Goal: Task Accomplishment & Management: Use online tool/utility

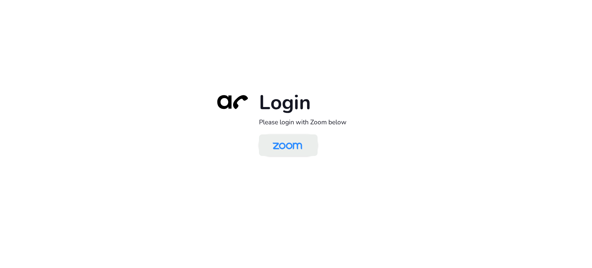
click at [287, 146] on img at bounding box center [287, 146] width 43 height 20
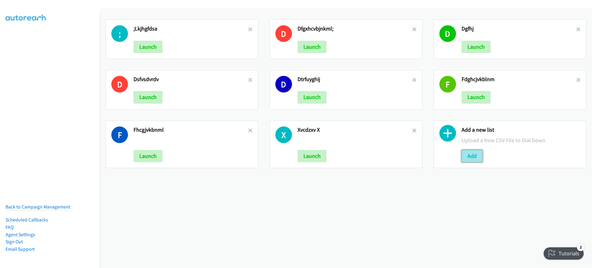
click at [466, 153] on button "Add" at bounding box center [472, 156] width 21 height 12
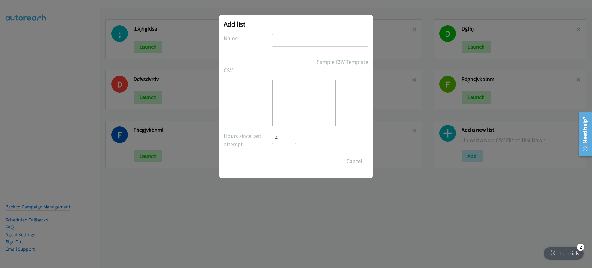
click at [303, 94] on div at bounding box center [304, 103] width 64 height 46
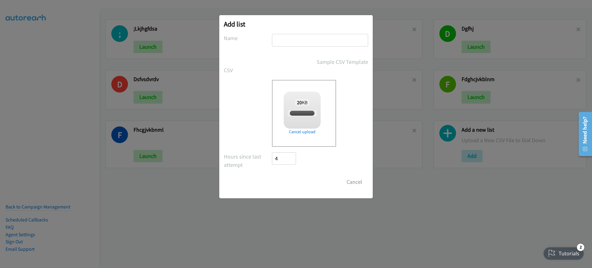
checkbox input "true"
click at [329, 41] on input "text" at bounding box center [320, 40] width 96 height 13
type input "gdxfhcjvbk"
click at [293, 174] on form "No phone fields were returned for that Report or List View Please upload a csv …" at bounding box center [296, 111] width 144 height 154
click at [291, 181] on input "Save List" at bounding box center [288, 182] width 32 height 12
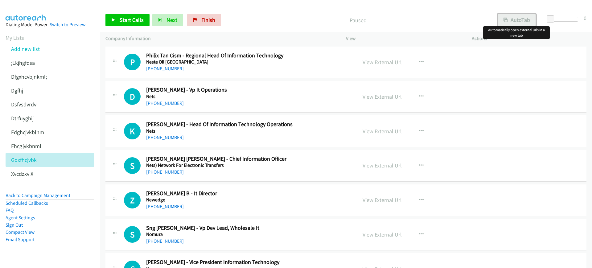
click at [523, 16] on button "AutoTab" at bounding box center [517, 20] width 38 height 12
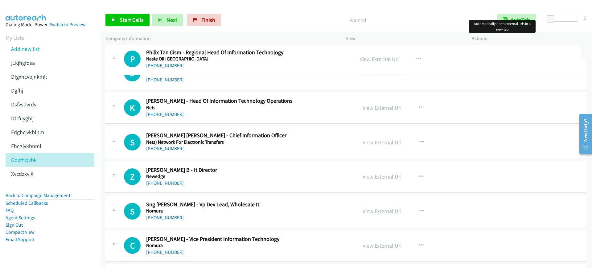
drag, startPoint x: 185, startPoint y: 62, endPoint x: 174, endPoint y: 59, distance: 11.5
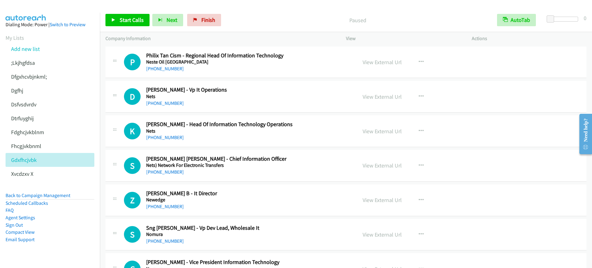
click at [124, 27] on div "Start Calls Pause Next Finish Paused AutoTab AutoTab 0" at bounding box center [346, 20] width 492 height 24
click at [129, 25] on link "Start Calls" at bounding box center [127, 20] width 44 height 12
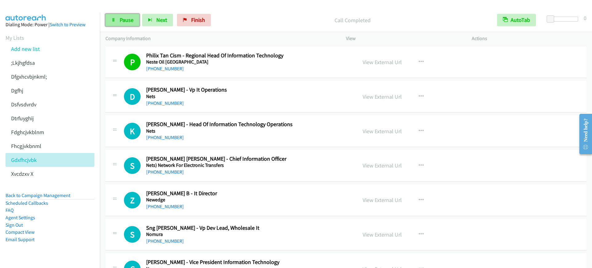
click at [116, 17] on link "Pause" at bounding box center [122, 20] width 34 height 12
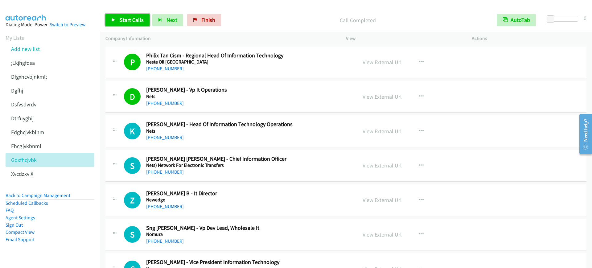
click at [137, 23] on span "Start Calls" at bounding box center [132, 19] width 24 height 7
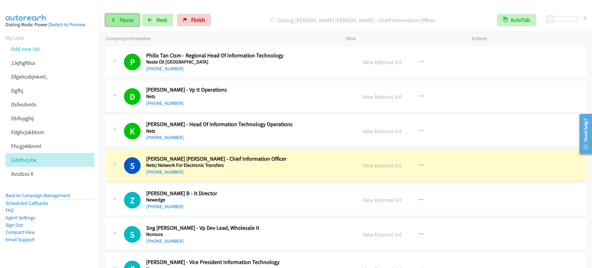
click at [120, 23] on span "Pause" at bounding box center [127, 19] width 14 height 7
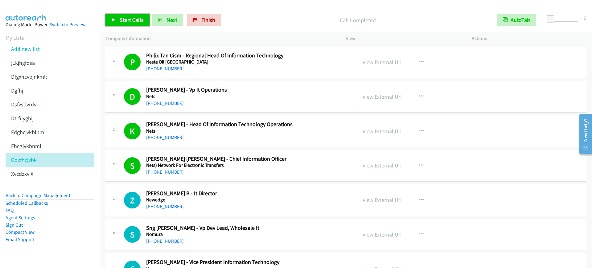
click at [120, 19] on span "Start Calls" at bounding box center [132, 19] width 24 height 7
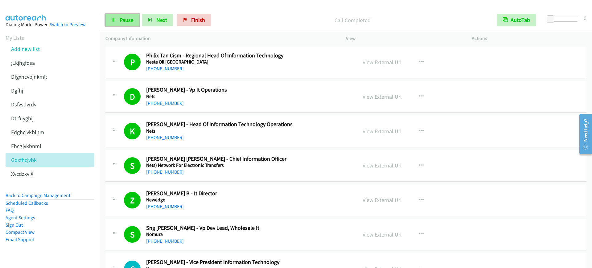
click at [124, 23] on span "Pause" at bounding box center [127, 19] width 14 height 7
click at [105, 12] on div "Start Calls Pause Next Finish Call Completed AutoTab AutoTab 0" at bounding box center [346, 20] width 492 height 24
click at [109, 14] on link "Start Calls" at bounding box center [127, 20] width 44 height 12
click at [126, 23] on span "Pause" at bounding box center [127, 19] width 14 height 7
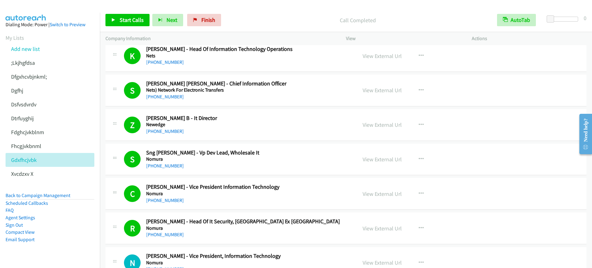
scroll to position [77, 0]
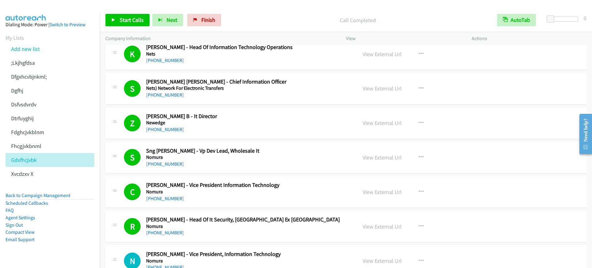
click at [129, 27] on div "Start Calls Pause Next Finish Call Completed AutoTab AutoTab 0" at bounding box center [346, 20] width 492 height 24
click at [129, 26] on div "Start Calls Pause Next Finish Call Completed AutoTab AutoTab 0" at bounding box center [346, 20] width 492 height 24
click at [140, 20] on span "Start Calls" at bounding box center [132, 19] width 24 height 7
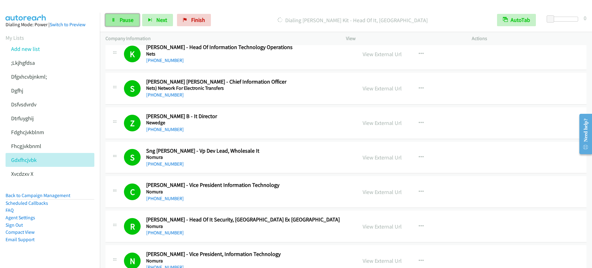
click at [132, 20] on span "Pause" at bounding box center [127, 19] width 14 height 7
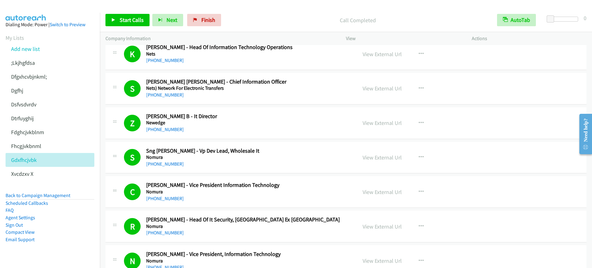
click at [265, 28] on div "Start Calls Pause Next Finish Call Completed AutoTab AutoTab 0" at bounding box center [346, 20] width 492 height 24
click at [135, 19] on span "Start Calls" at bounding box center [132, 19] width 24 height 7
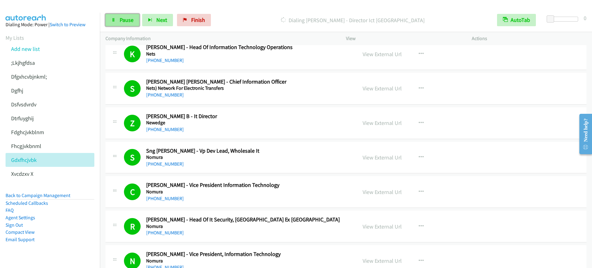
click at [121, 21] on span "Pause" at bounding box center [127, 19] width 14 height 7
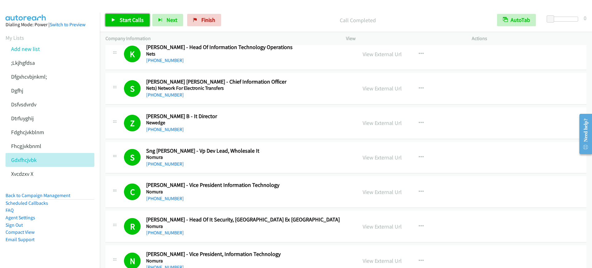
click at [128, 15] on link "Start Calls" at bounding box center [127, 20] width 44 height 12
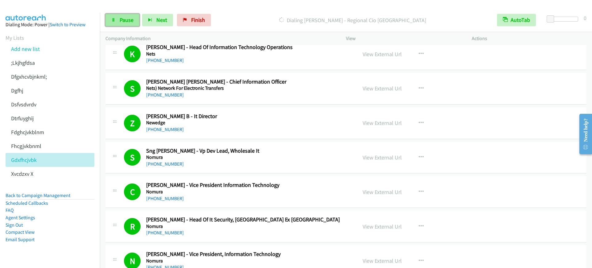
click at [120, 14] on link "Pause" at bounding box center [122, 20] width 34 height 12
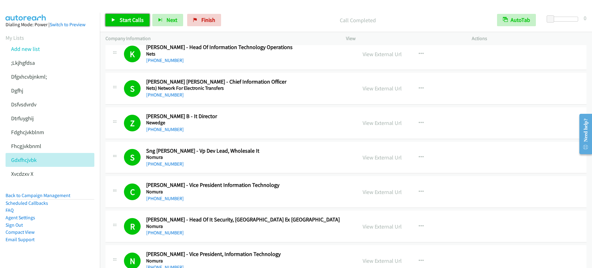
click at [135, 21] on span "Start Calls" at bounding box center [132, 19] width 24 height 7
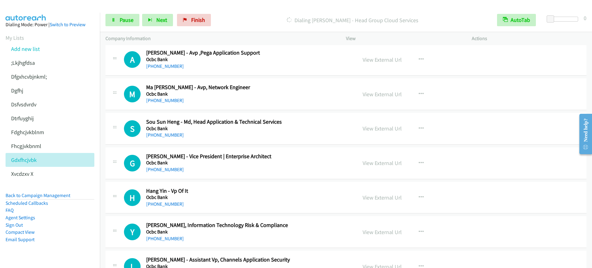
scroll to position [617, 0]
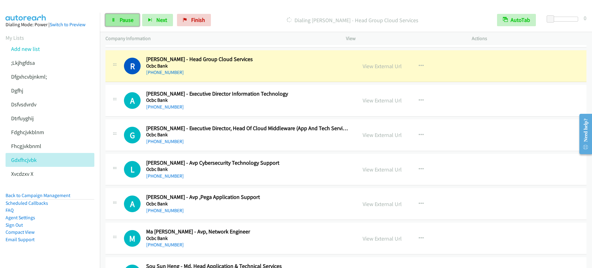
click at [129, 23] on span "Pause" at bounding box center [127, 19] width 14 height 7
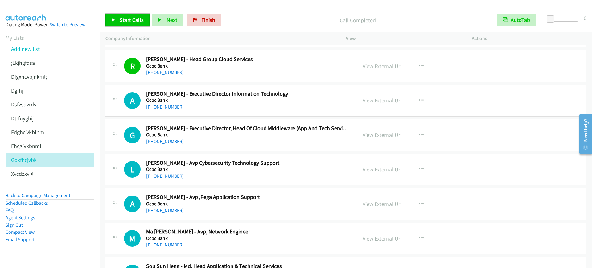
click at [136, 20] on span "Start Calls" at bounding box center [132, 19] width 24 height 7
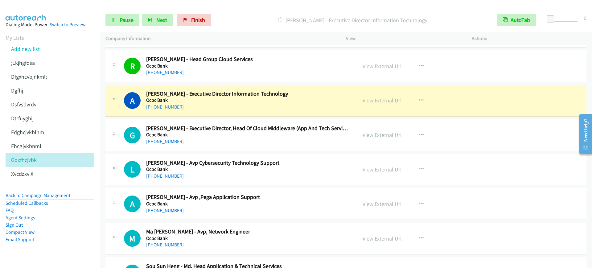
click at [240, 78] on div "R Callback Scheduled [PERSON_NAME] - Head Group Cloud Services Ocbc Bank [GEOGR…" at bounding box center [345, 66] width 481 height 32
click at [387, 65] on link "View External Url" at bounding box center [382, 66] width 39 height 7
click at [123, 18] on span "Pause" at bounding box center [127, 19] width 14 height 7
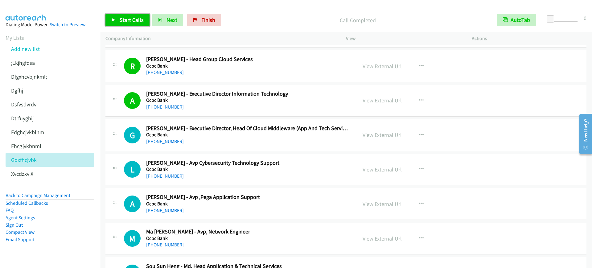
click at [118, 19] on link "Start Calls" at bounding box center [127, 20] width 44 height 12
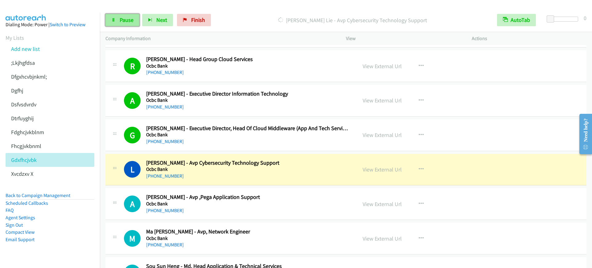
click at [113, 22] on link "Pause" at bounding box center [122, 20] width 34 height 12
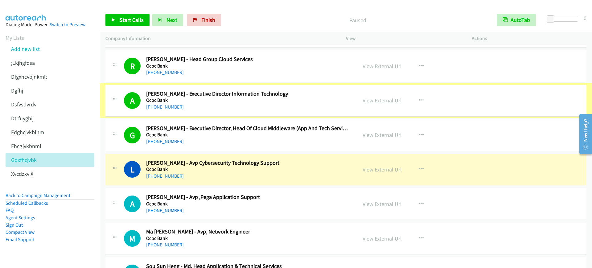
click at [377, 99] on link "View External Url" at bounding box center [382, 100] width 39 height 7
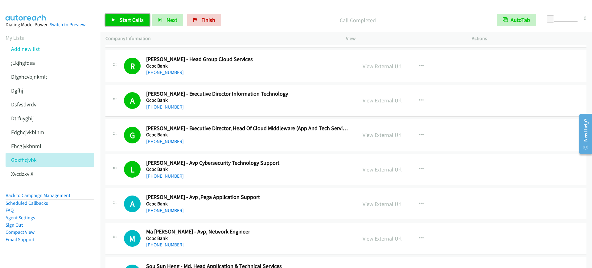
click at [128, 23] on span "Start Calls" at bounding box center [132, 19] width 24 height 7
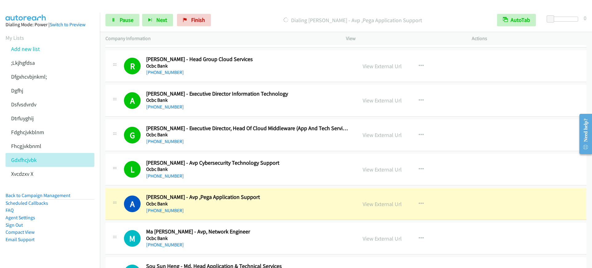
scroll to position [655, 0]
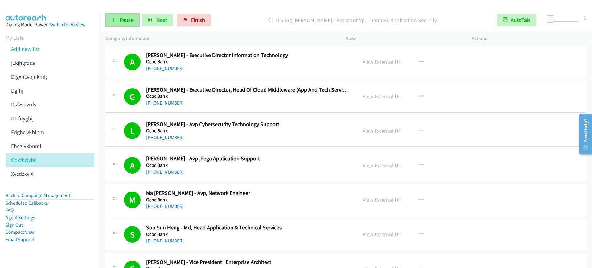
click at [120, 18] on span "Pause" at bounding box center [127, 19] width 14 height 7
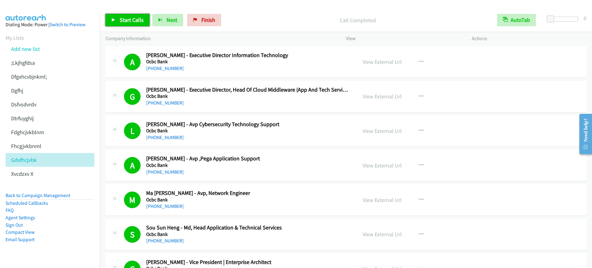
click at [134, 23] on span "Start Calls" at bounding box center [132, 19] width 24 height 7
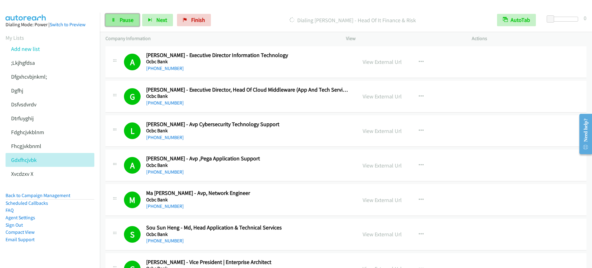
click at [112, 25] on link "Pause" at bounding box center [122, 20] width 34 height 12
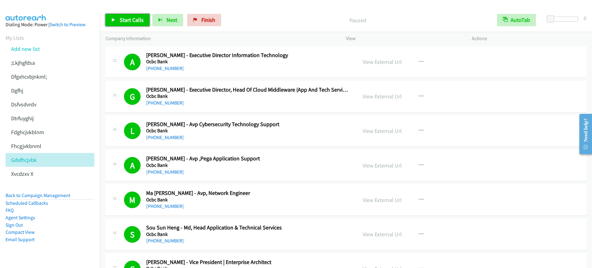
click at [123, 22] on span "Start Calls" at bounding box center [132, 19] width 24 height 7
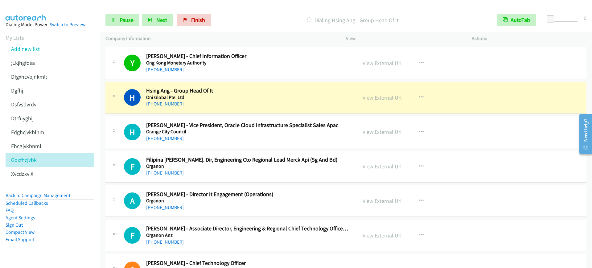
scroll to position [1157, 0]
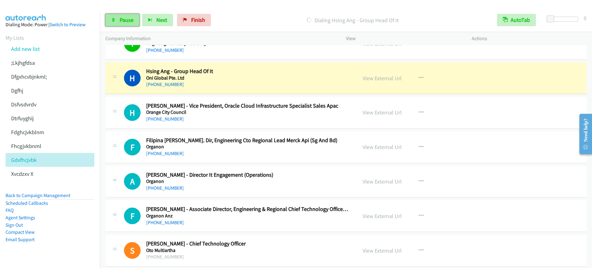
click at [130, 21] on span "Pause" at bounding box center [127, 19] width 14 height 7
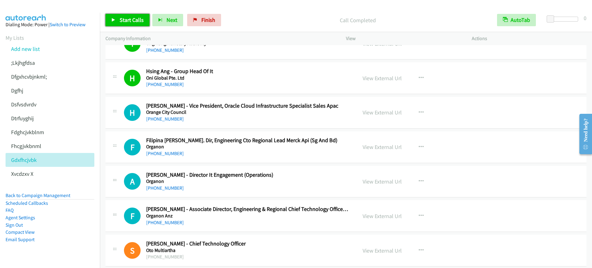
click at [129, 14] on link "Start Calls" at bounding box center [127, 20] width 44 height 12
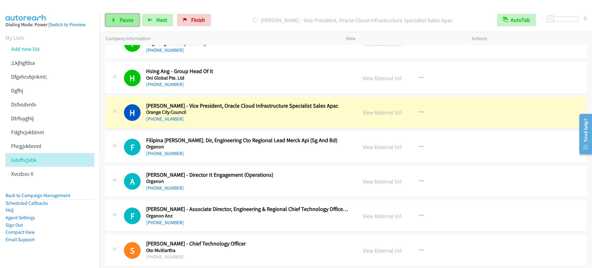
click at [124, 21] on span "Pause" at bounding box center [127, 19] width 14 height 7
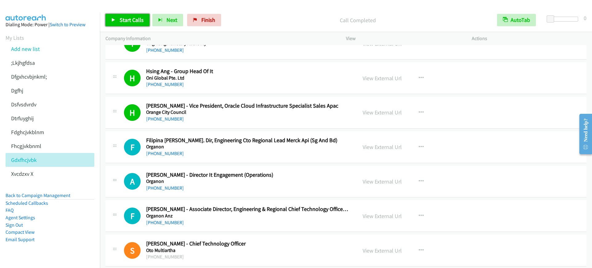
click at [125, 17] on span "Start Calls" at bounding box center [132, 19] width 24 height 7
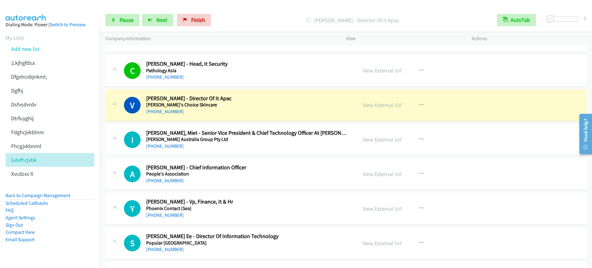
scroll to position [1542, 0]
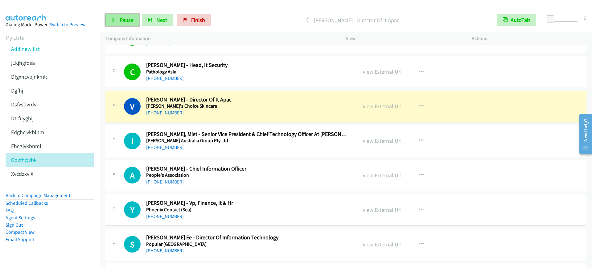
click at [119, 26] on link "Pause" at bounding box center [122, 20] width 34 height 12
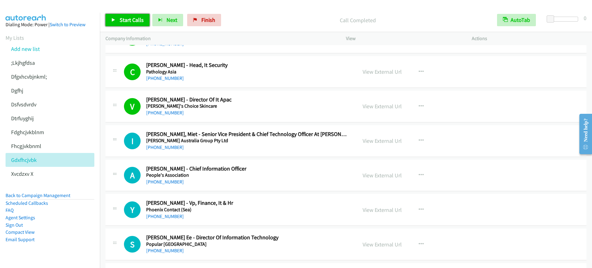
click at [110, 19] on link "Start Calls" at bounding box center [127, 20] width 44 height 12
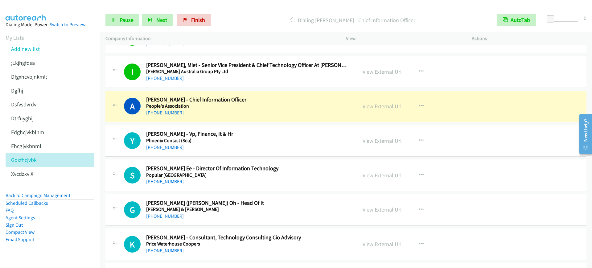
scroll to position [1616, 0]
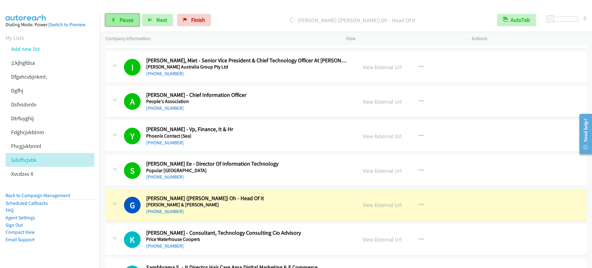
click at [123, 21] on span "Pause" at bounding box center [127, 19] width 14 height 7
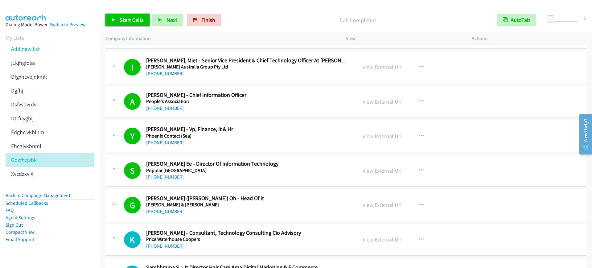
click at [114, 18] on icon at bounding box center [113, 20] width 4 height 4
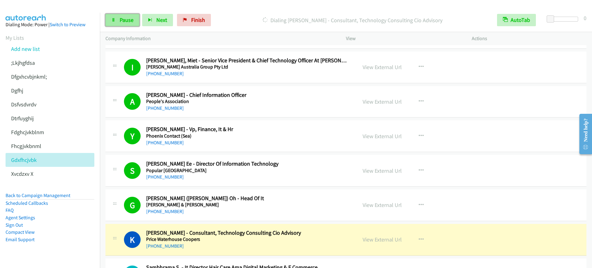
click at [114, 20] on icon at bounding box center [113, 20] width 4 height 4
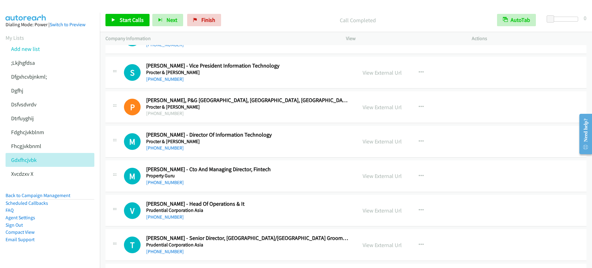
scroll to position [1847, 0]
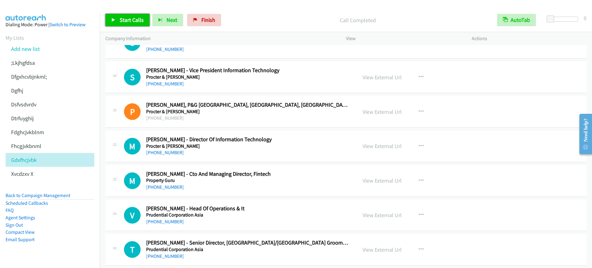
click at [132, 22] on span "Start Calls" at bounding box center [132, 19] width 24 height 7
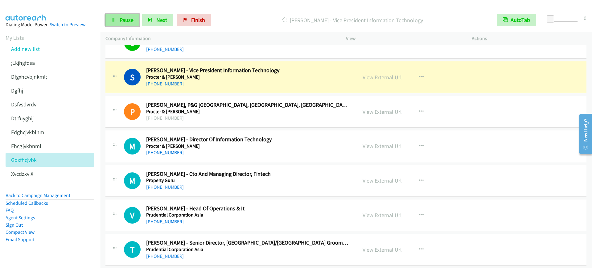
click at [114, 18] on icon at bounding box center [113, 20] width 4 height 4
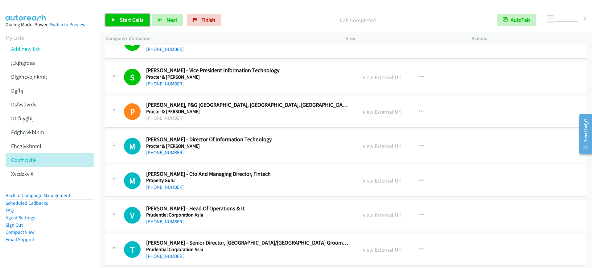
click at [123, 18] on span "Start Calls" at bounding box center [132, 19] width 24 height 7
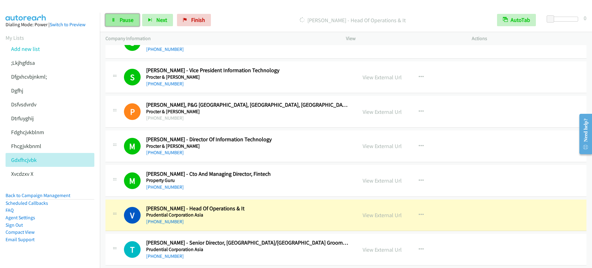
click at [128, 19] on span "Pause" at bounding box center [127, 19] width 14 height 7
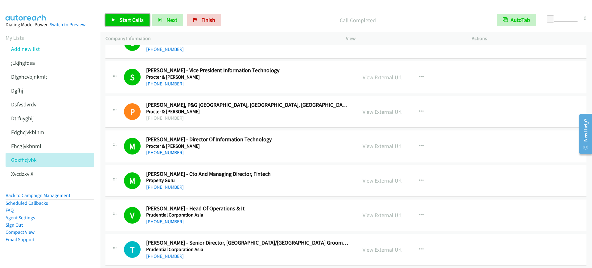
click at [119, 24] on link "Start Calls" at bounding box center [127, 20] width 44 height 12
click at [120, 22] on span "Pause" at bounding box center [127, 19] width 14 height 7
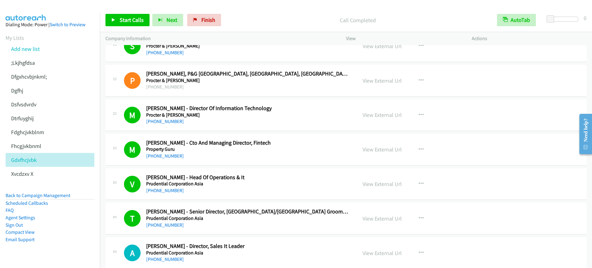
scroll to position [1924, 0]
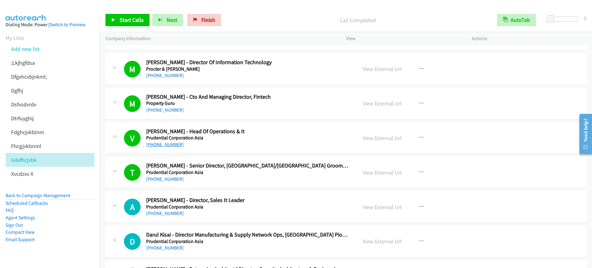
click at [153, 144] on link "[PHONE_NUMBER]" at bounding box center [165, 145] width 38 height 6
click at [130, 23] on span "Start Calls" at bounding box center [132, 19] width 24 height 7
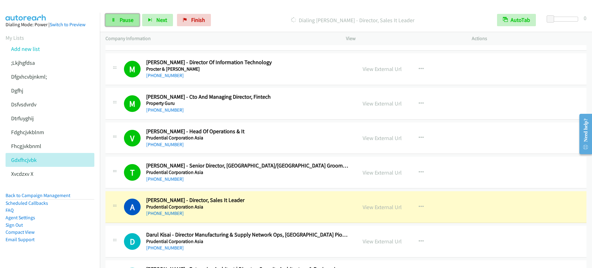
click at [117, 23] on link "Pause" at bounding box center [122, 20] width 34 height 12
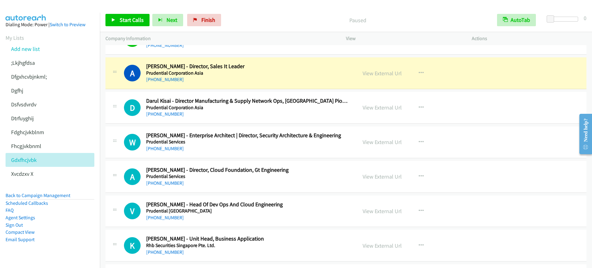
scroll to position [2040, 0]
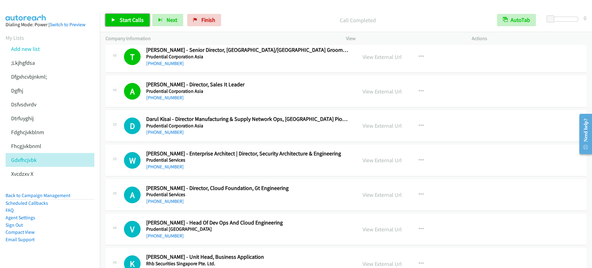
click at [130, 17] on span "Start Calls" at bounding box center [132, 19] width 24 height 7
click at [115, 23] on link "Pause" at bounding box center [122, 20] width 34 height 12
